Goal: Transaction & Acquisition: Purchase product/service

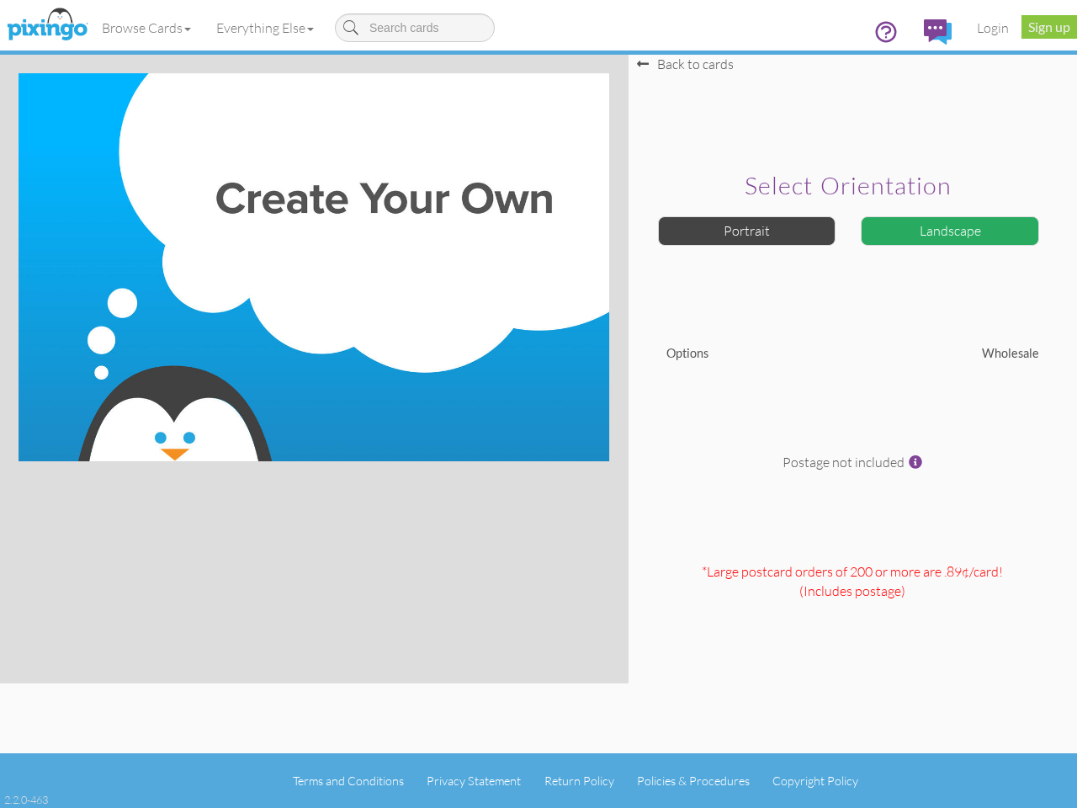
click at [539, 404] on img at bounding box center [314, 267] width 591 height 388
click at [147, 28] on link "Browse Cards" at bounding box center [146, 28] width 114 height 42
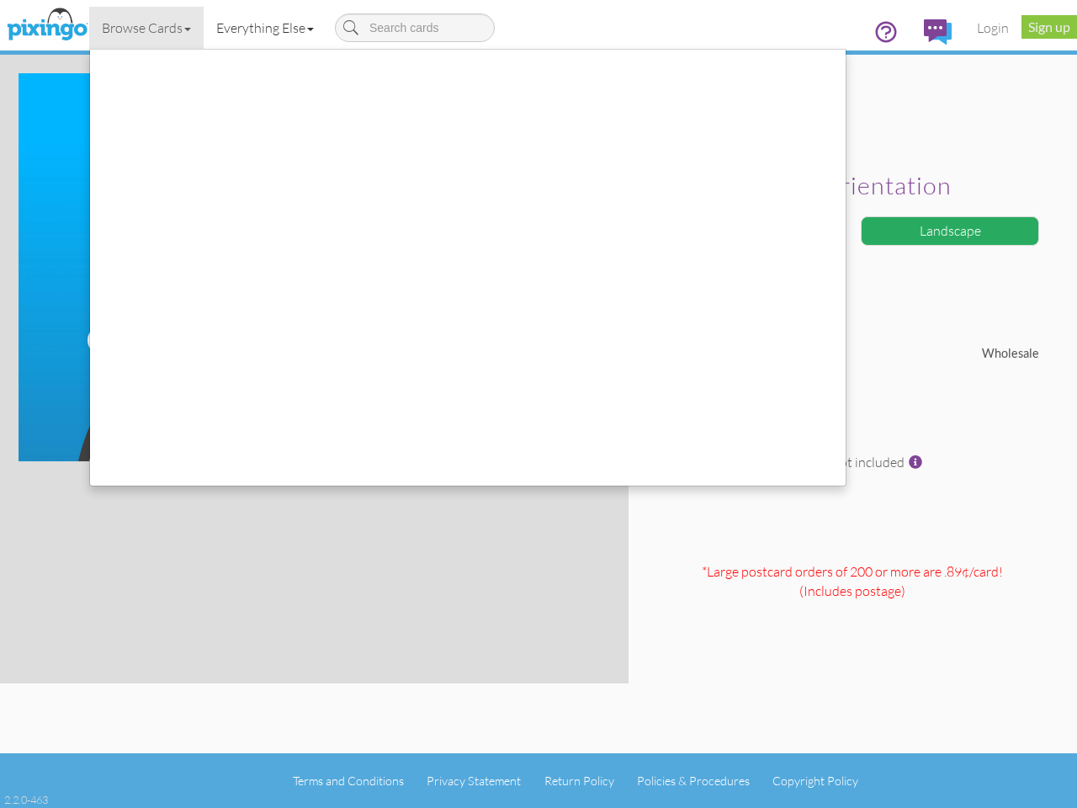
click at [269, 28] on link "Everything Else" at bounding box center [265, 28] width 123 height 42
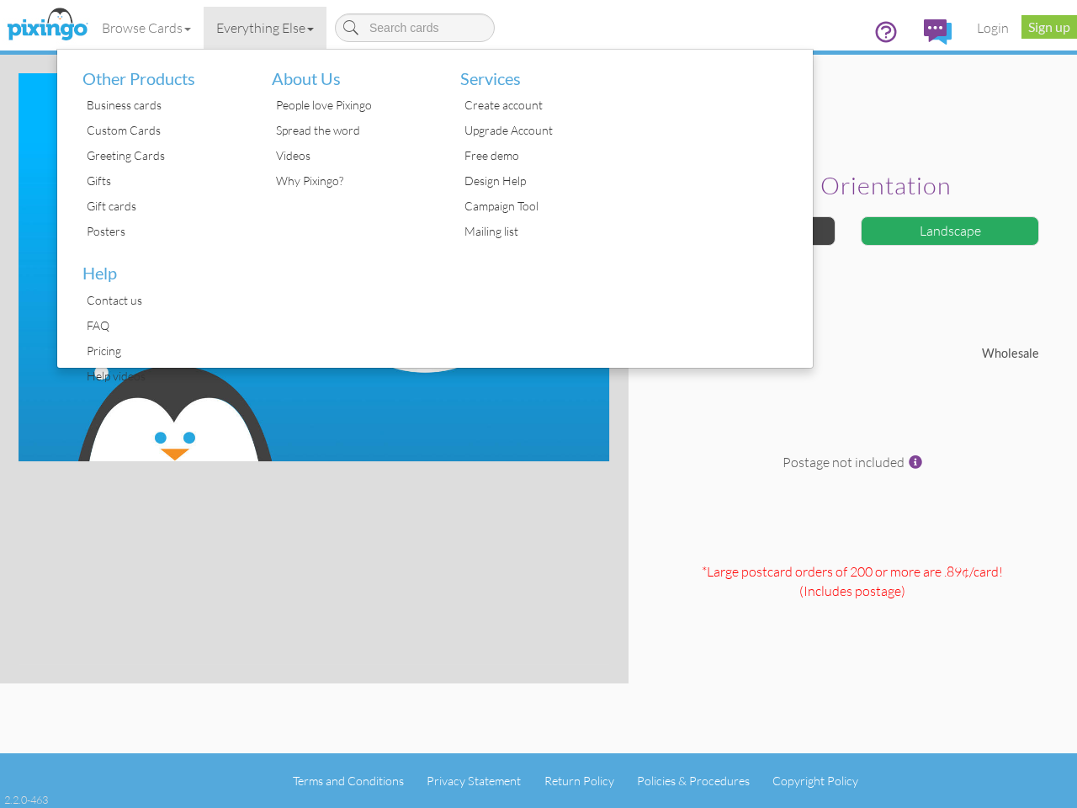
click at [747, 231] on div at bounding box center [719, 209] width 189 height 318
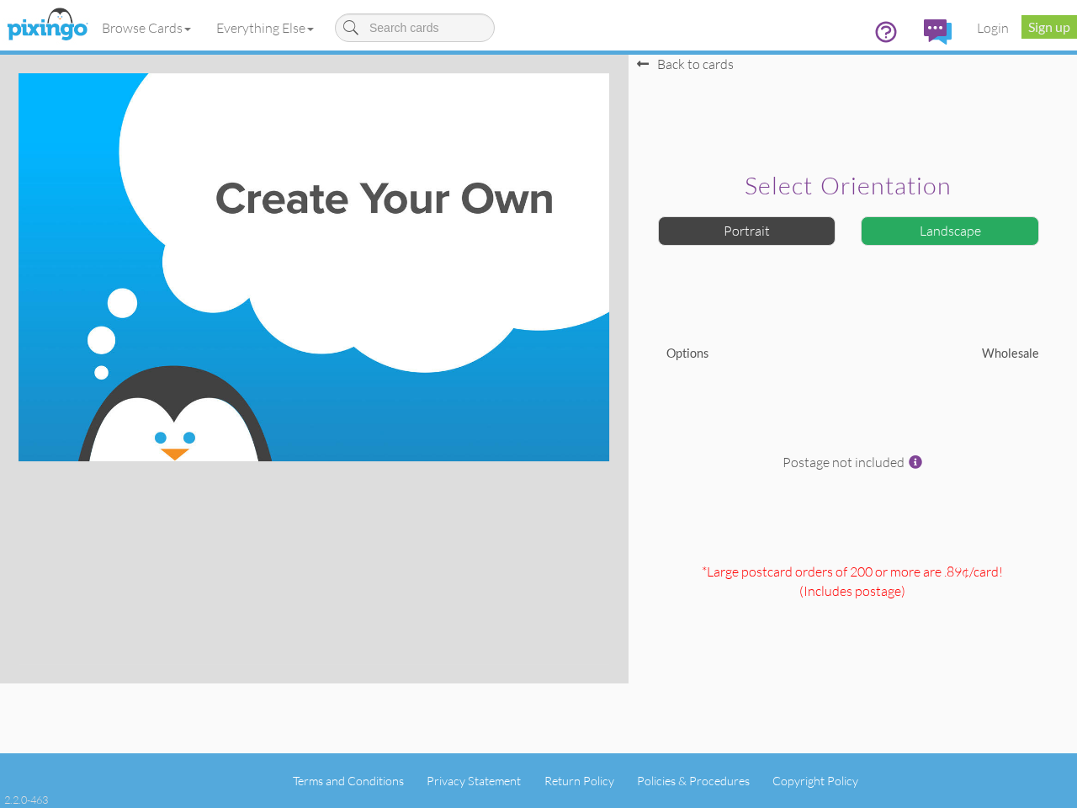
click at [950, 231] on div "Landscape" at bounding box center [950, 230] width 178 height 29
click at [916, 462] on span at bounding box center [915, 461] width 13 height 13
